Goal: Find specific fact: Find specific fact

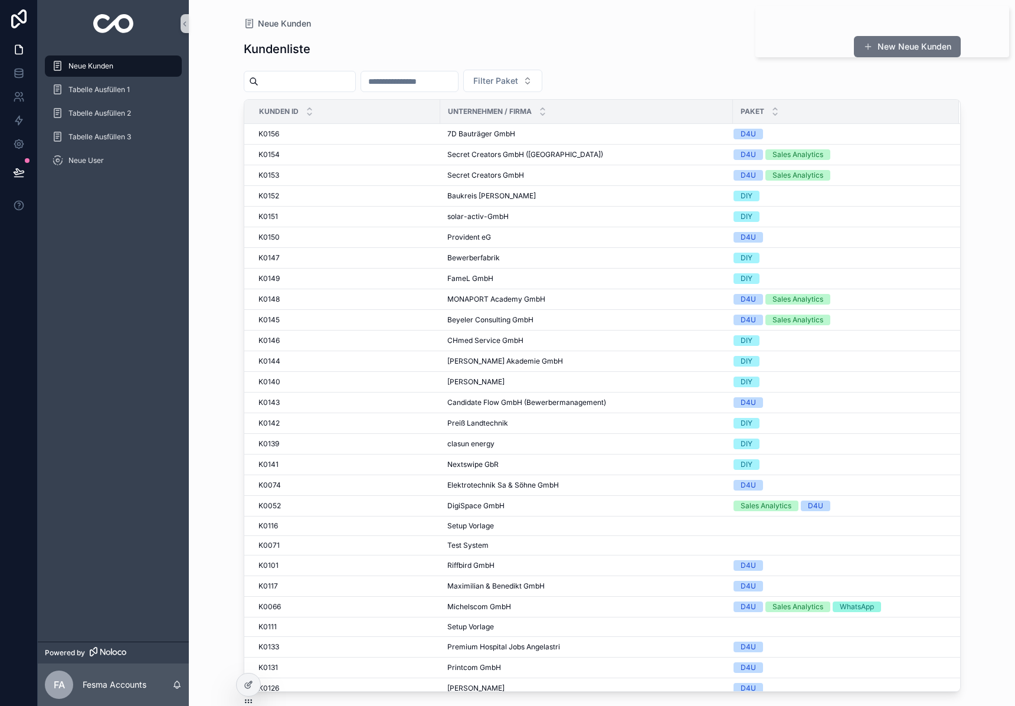
click at [290, 81] on input "scrollable content" at bounding box center [307, 81] width 97 height 17
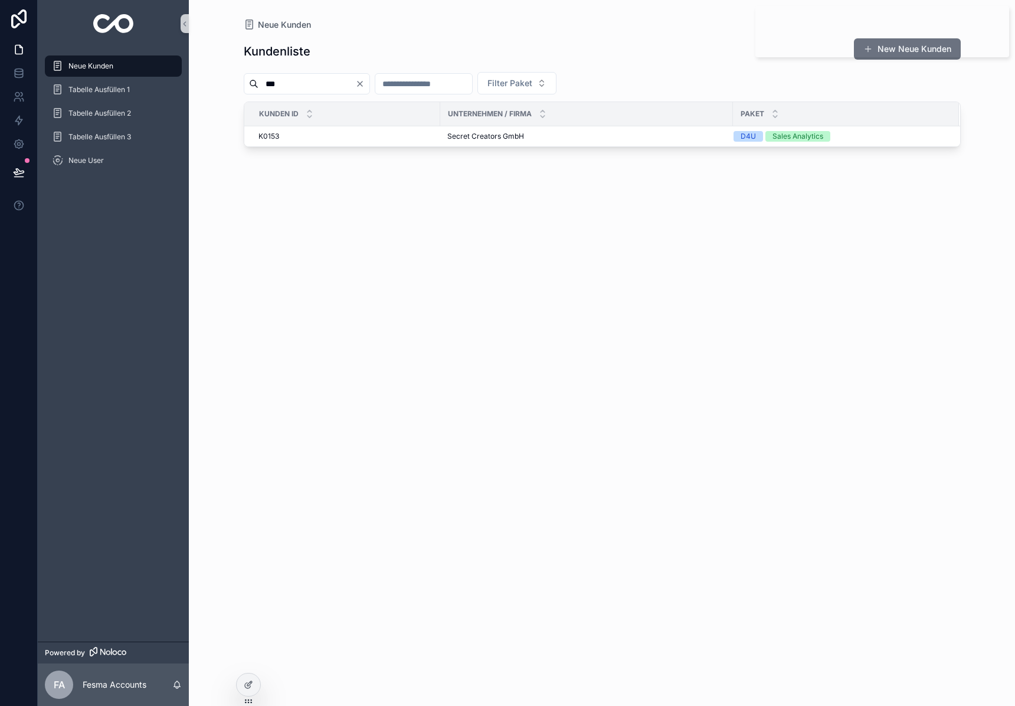
type input "***"
click at [475, 137] on span "Secret Creators GmbH" at bounding box center [485, 136] width 77 height 9
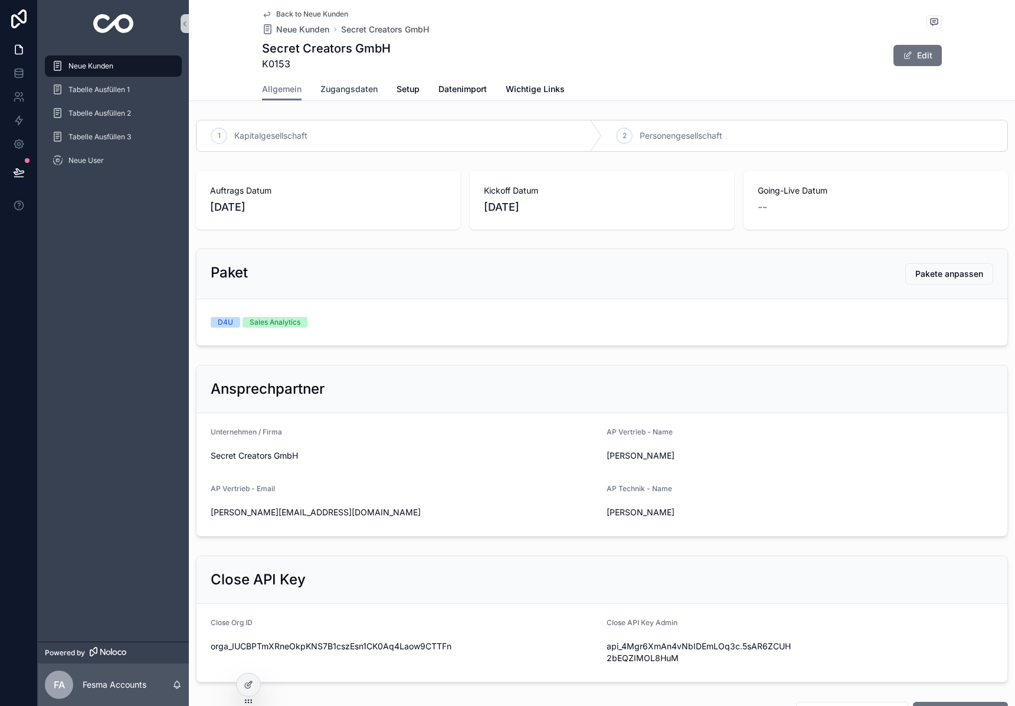
click at [341, 96] on link "Zugangsdaten" at bounding box center [349, 91] width 57 height 24
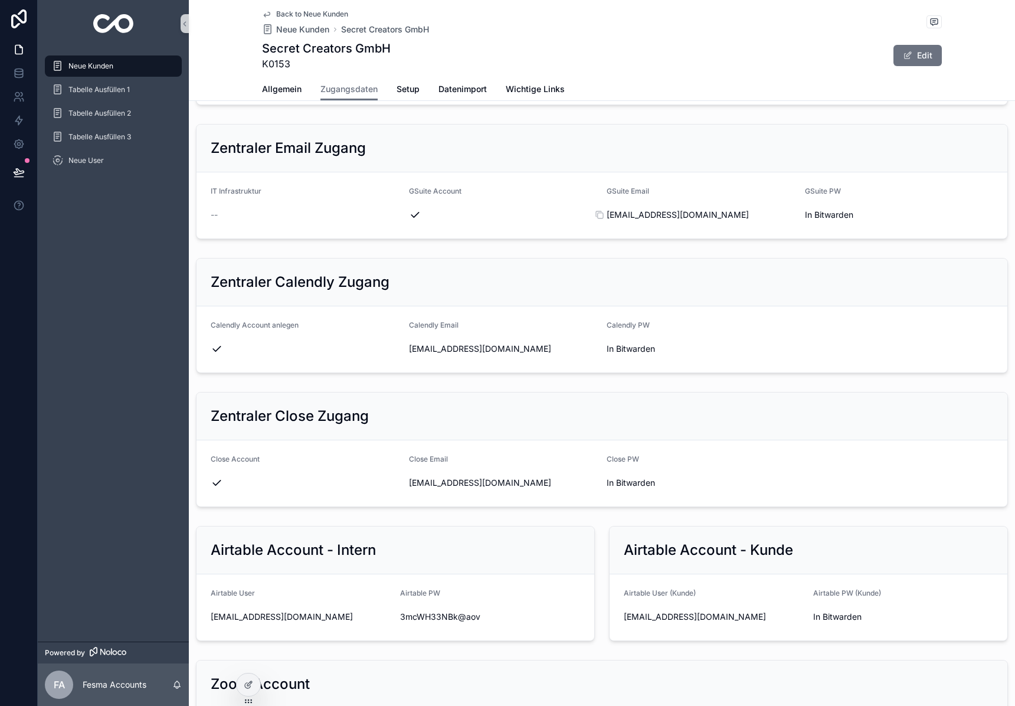
scroll to position [1020, 0]
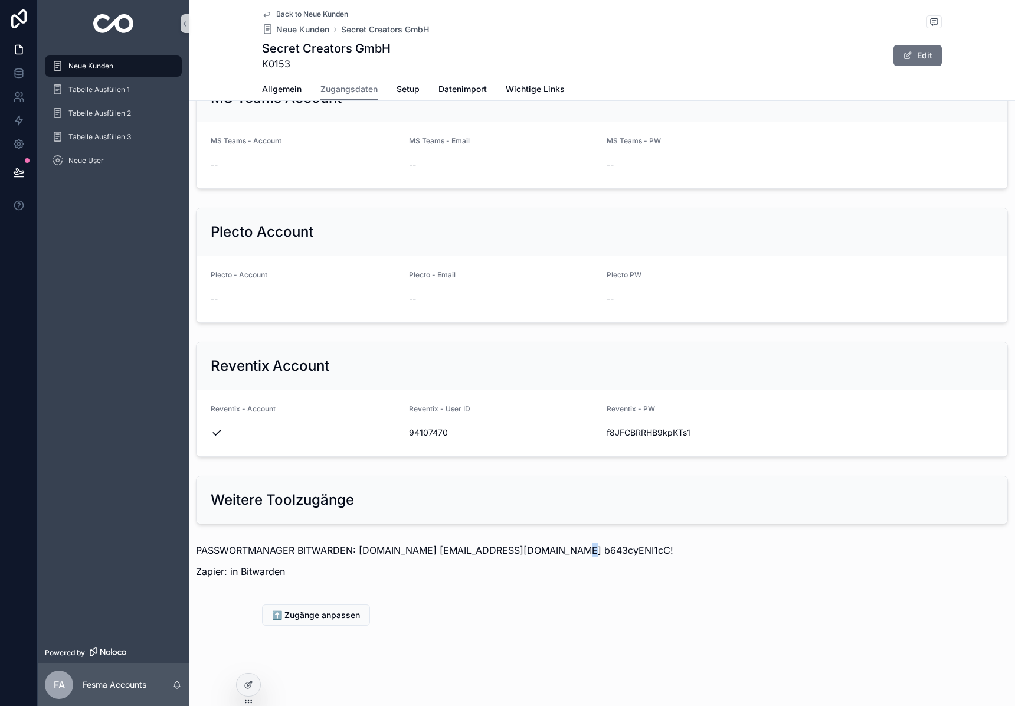
drag, startPoint x: 555, startPoint y: 555, endPoint x: 561, endPoint y: 554, distance: 5.9
click at [557, 555] on p "PASSWORTMANAGER BITWARDEN: [DOMAIN_NAME] [EMAIL_ADDRESS][DOMAIN_NAME] b643cyENI…" at bounding box center [602, 550] width 812 height 14
click at [571, 550] on p "PASSWORTMANAGER BITWARDEN: [DOMAIN_NAME] [EMAIL_ADDRESS][DOMAIN_NAME] b643cyENI…" at bounding box center [602, 550] width 812 height 14
drag, startPoint x: 568, startPoint y: 550, endPoint x: 695, endPoint y: 550, distance: 126.9
click at [695, 550] on p "PASSWORTMANAGER BITWARDEN: [DOMAIN_NAME] [EMAIL_ADDRESS][DOMAIN_NAME] b643cyENI…" at bounding box center [602, 550] width 812 height 14
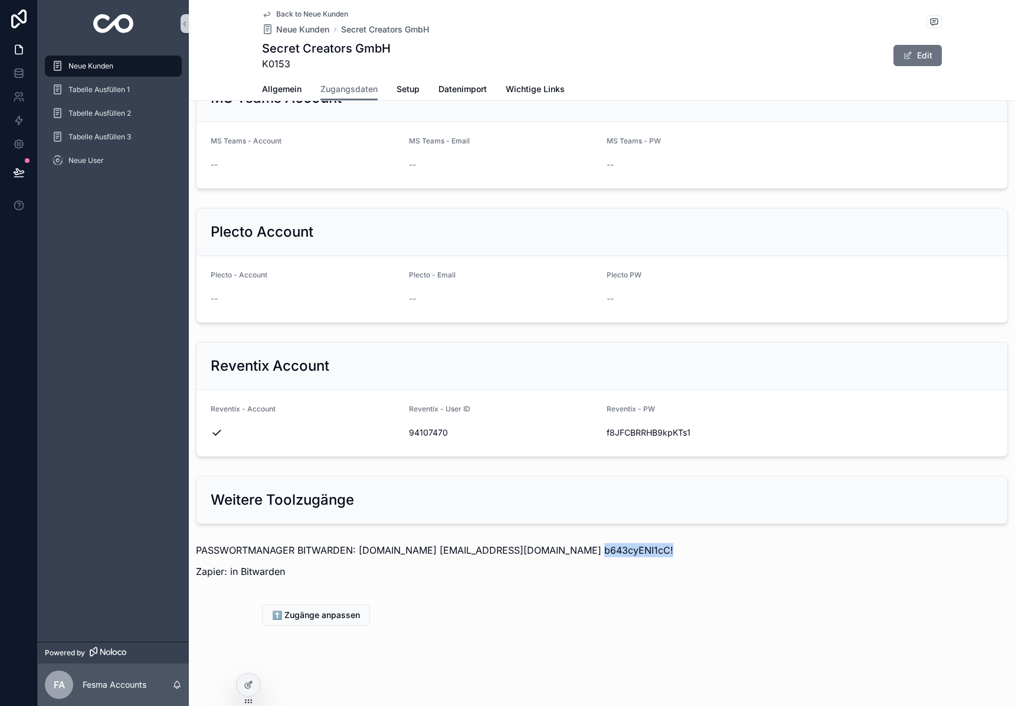
copy p "b643cyENI1cC!"
click at [128, 37] on div "scrollable content" at bounding box center [113, 23] width 151 height 47
drag, startPoint x: 120, startPoint y: 32, endPoint x: 217, endPoint y: 54, distance: 98.5
click at [120, 32] on img "scrollable content" at bounding box center [113, 23] width 41 height 19
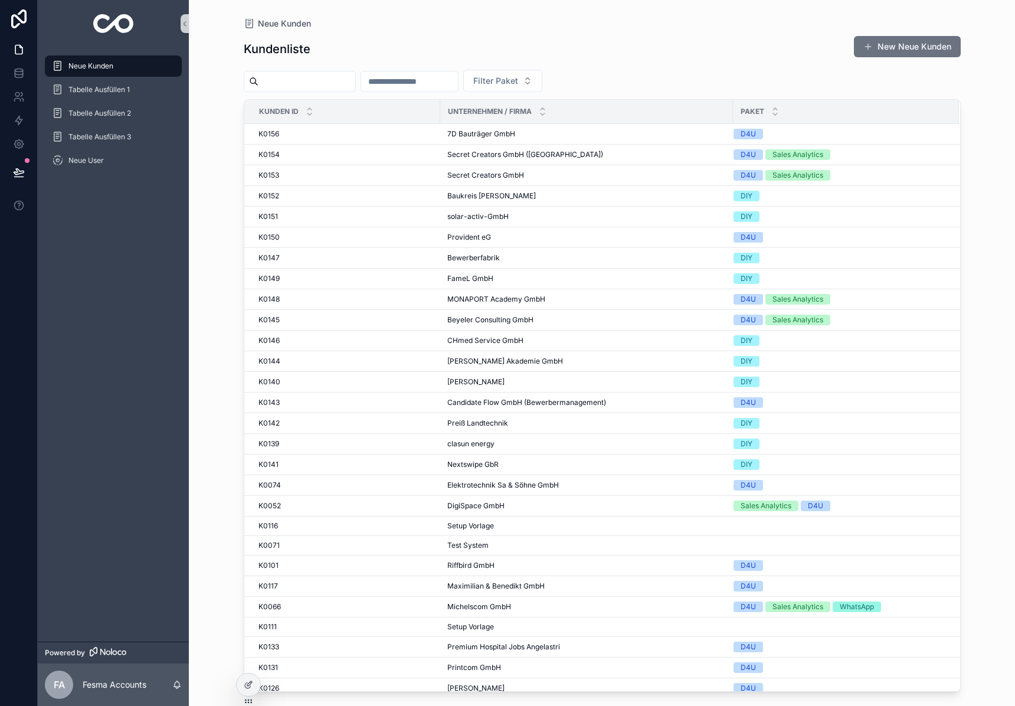
click at [319, 83] on input "scrollable content" at bounding box center [307, 81] width 97 height 17
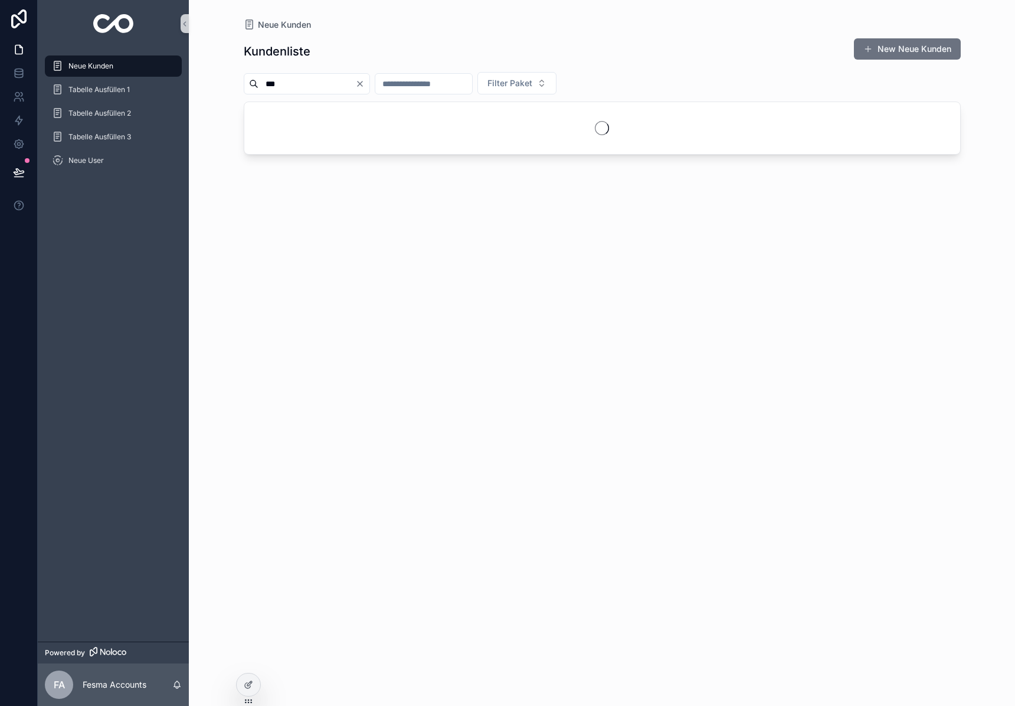
type input "***"
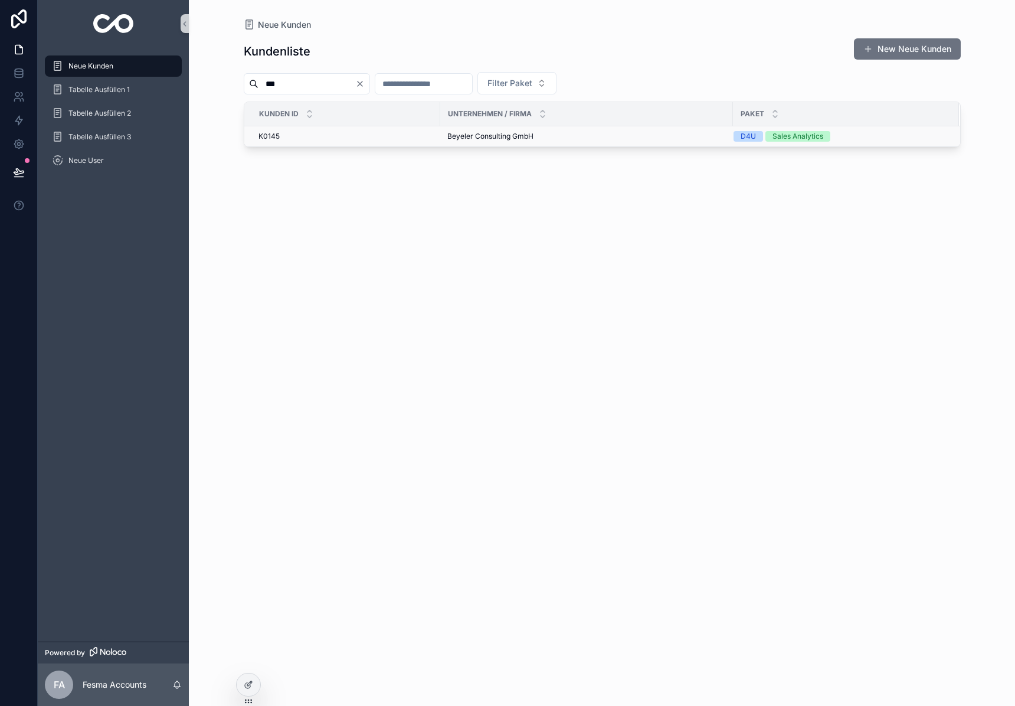
click at [491, 133] on span "Beyeler Consulting GmbH" at bounding box center [490, 136] width 86 height 9
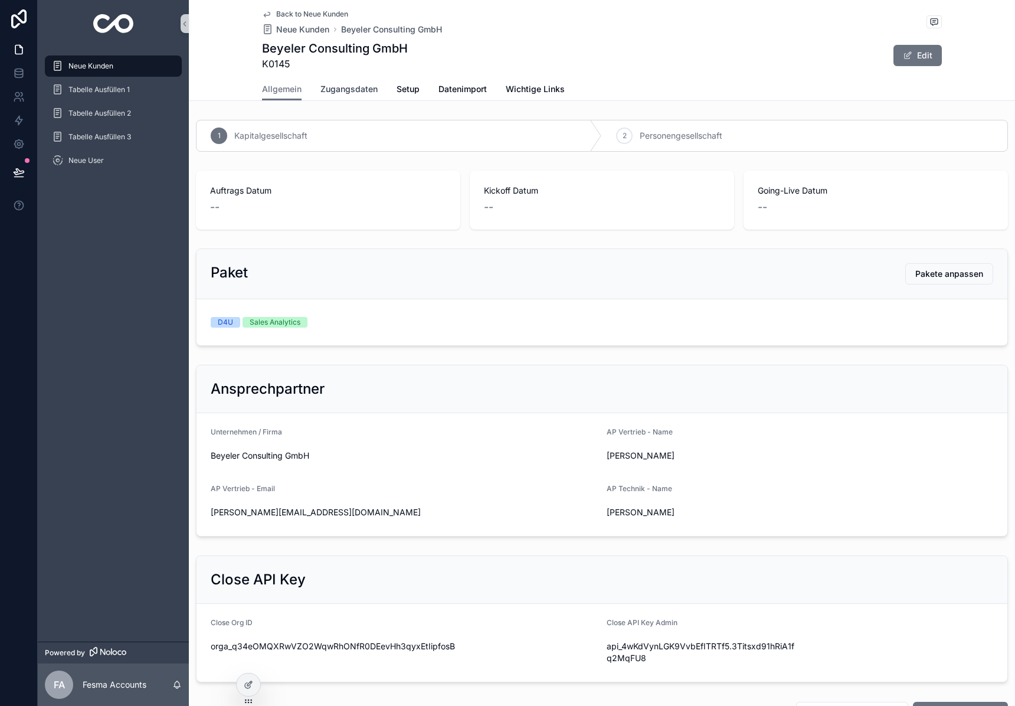
click at [347, 88] on span "Zugangsdaten" at bounding box center [349, 89] width 57 height 12
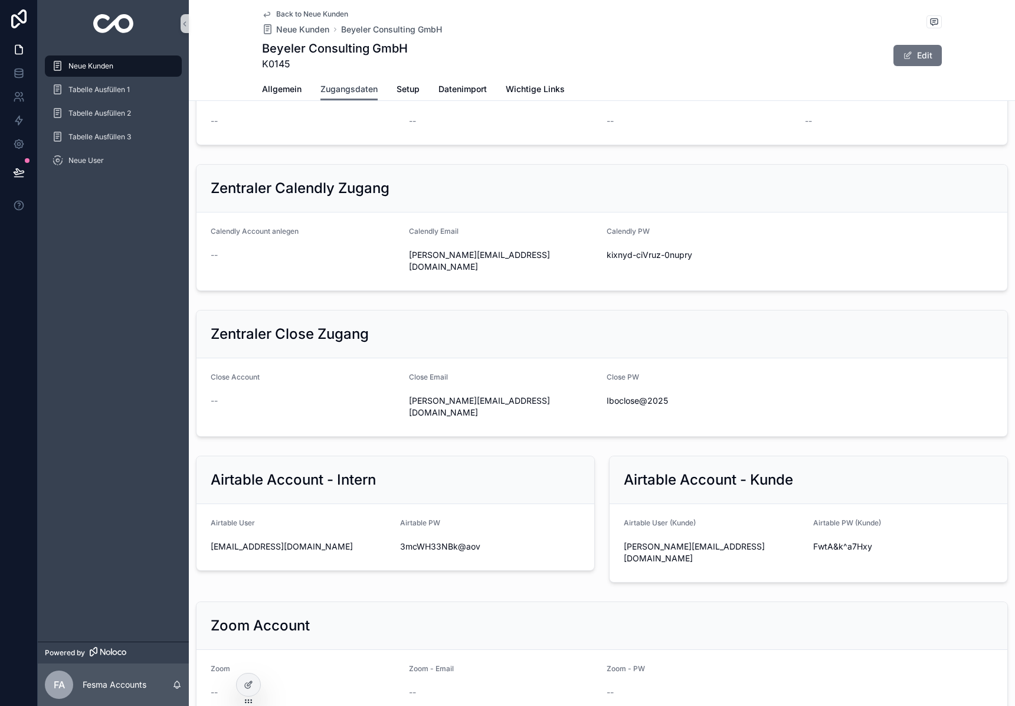
scroll to position [406, 0]
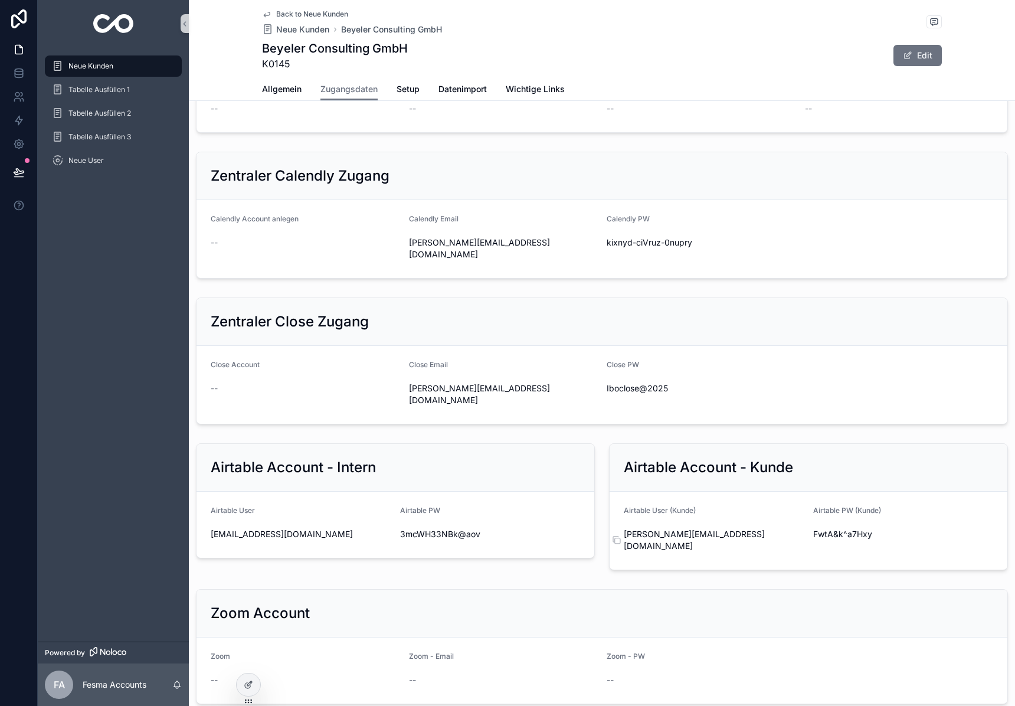
click at [708, 552] on span "[PERSON_NAME][EMAIL_ADDRESS][DOMAIN_NAME]" at bounding box center [714, 540] width 180 height 24
drag, startPoint x: 708, startPoint y: 616, endPoint x: 899, endPoint y: 550, distance: 201.5
click at [708, 552] on span "[PERSON_NAME][EMAIL_ADDRESS][DOMAIN_NAME]" at bounding box center [714, 540] width 180 height 24
copy div "[PERSON_NAME][EMAIL_ADDRESS][DOMAIN_NAME]"
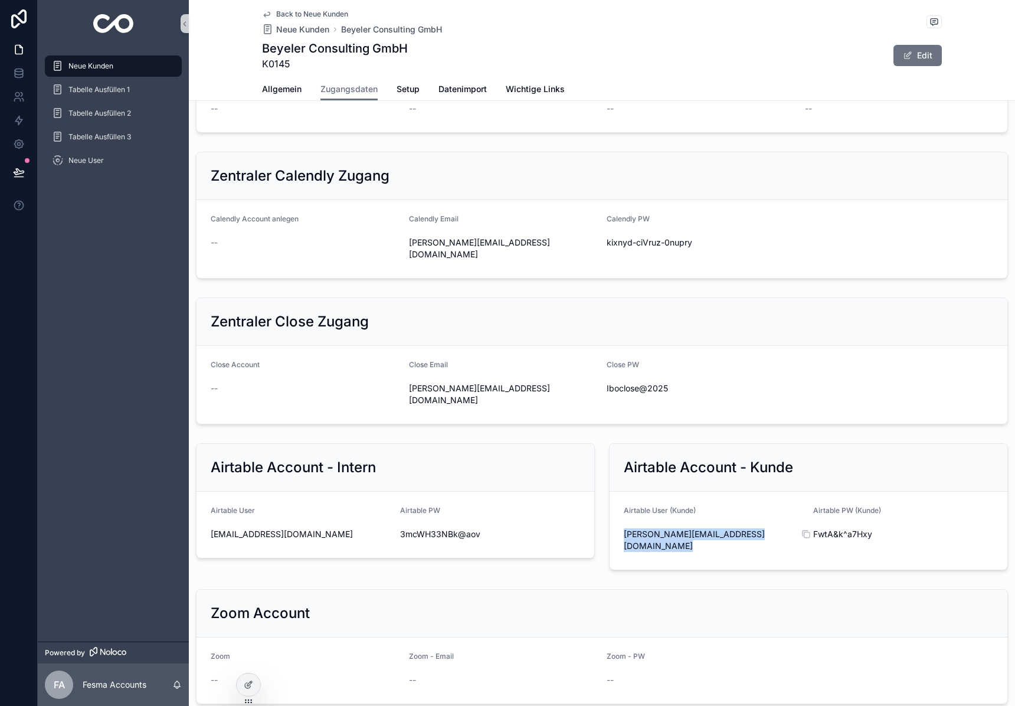
click at [838, 540] on span "FwtA&k^a7Hxy" at bounding box center [904, 534] width 180 height 12
copy div "FwtA&k^a7Hxy"
